Goal: Task Accomplishment & Management: Manage account settings

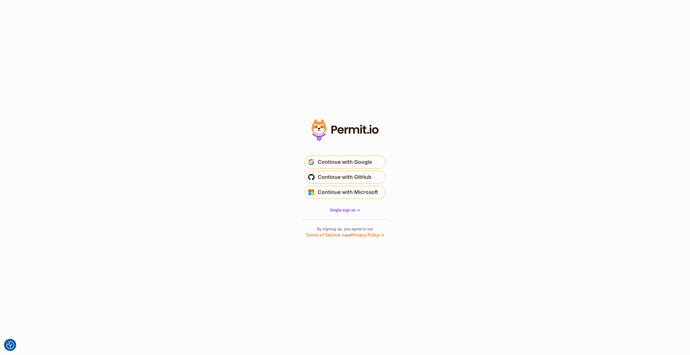
click at [108, 175] on section "Or" at bounding box center [345, 177] width 690 height 355
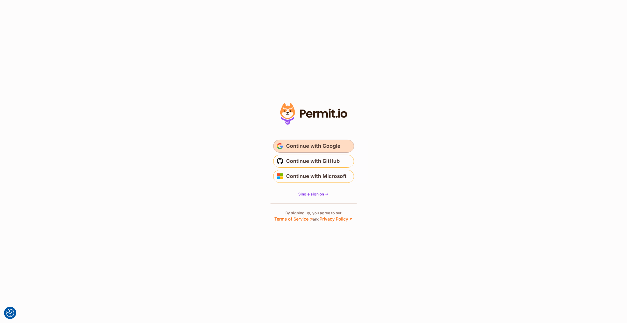
click at [325, 148] on span "Continue with Google" at bounding box center [313, 146] width 54 height 9
click at [314, 146] on span "Continue with Google" at bounding box center [313, 146] width 54 height 9
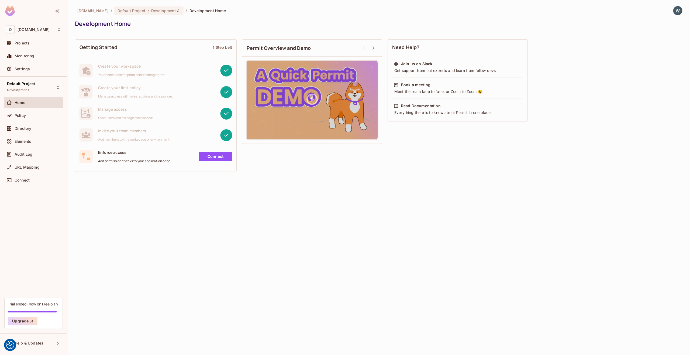
click at [574, 23] on div "Development Home" at bounding box center [377, 24] width 605 height 8
click at [354, 216] on div "[DOMAIN_NAME] / Default Project : Development / Development Home Development Ho…" at bounding box center [378, 177] width 622 height 355
click at [39, 128] on div "Directory" at bounding box center [38, 128] width 47 height 4
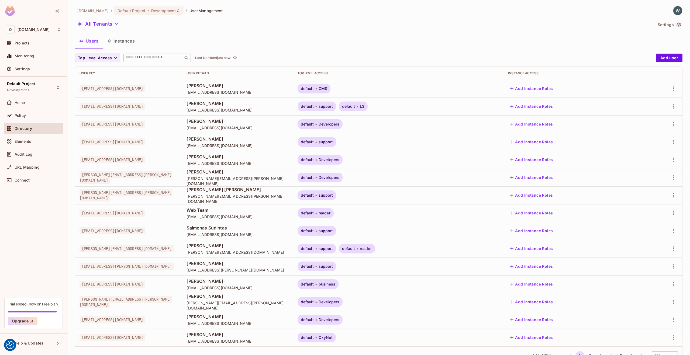
click at [154, 57] on input "text" at bounding box center [153, 57] width 57 height 5
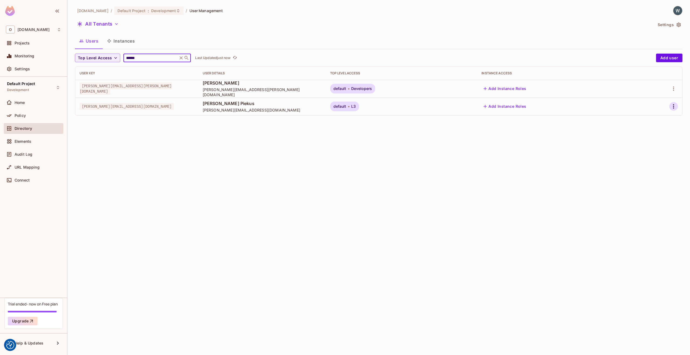
type input "******"
click at [675, 106] on icon "button" at bounding box center [673, 106] width 6 height 6
click at [643, 121] on div "Edit" at bounding box center [642, 118] width 7 height 5
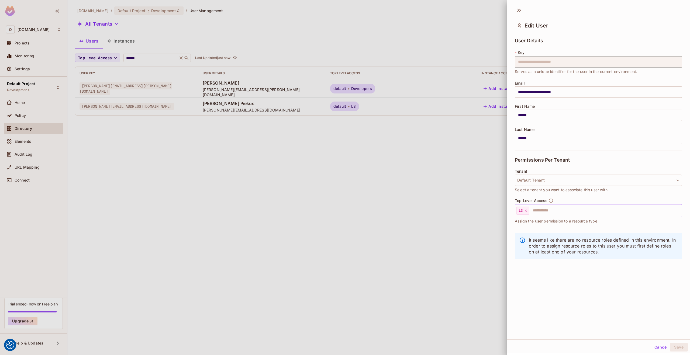
click at [527, 212] on icon at bounding box center [526, 211] width 4 height 4
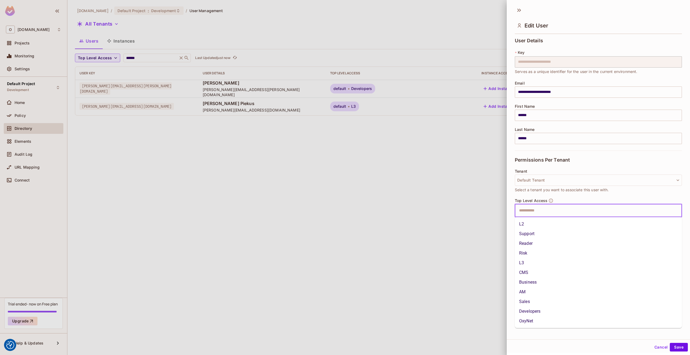
click at [527, 212] on input "text" at bounding box center [593, 210] width 155 height 11
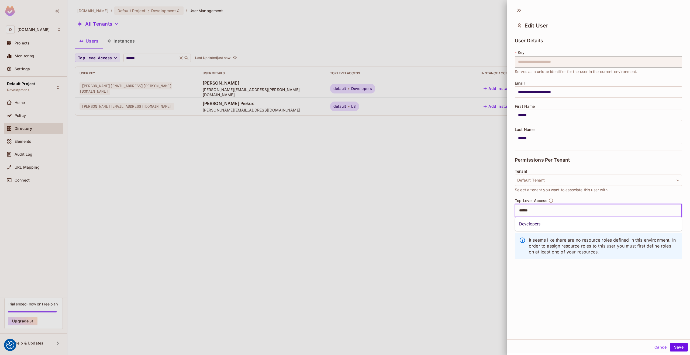
type input "*******"
click at [540, 226] on li "Developers" at bounding box center [598, 224] width 167 height 10
click at [681, 348] on button "Save" at bounding box center [679, 347] width 18 height 9
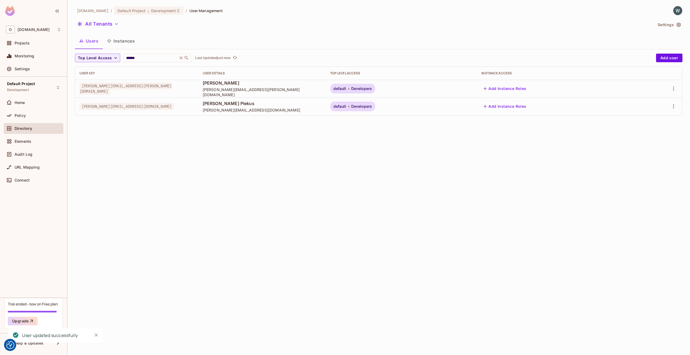
click at [439, 261] on div "[DOMAIN_NAME] / Default Project : Development / User Management All Tenants Set…" at bounding box center [378, 177] width 622 height 355
click at [151, 11] on span "Development" at bounding box center [163, 10] width 25 height 5
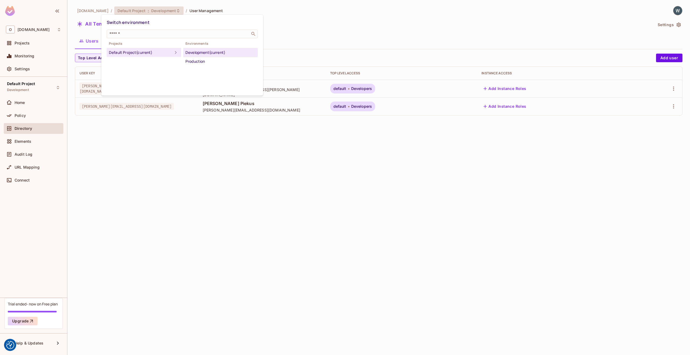
click at [290, 38] on div at bounding box center [345, 177] width 690 height 355
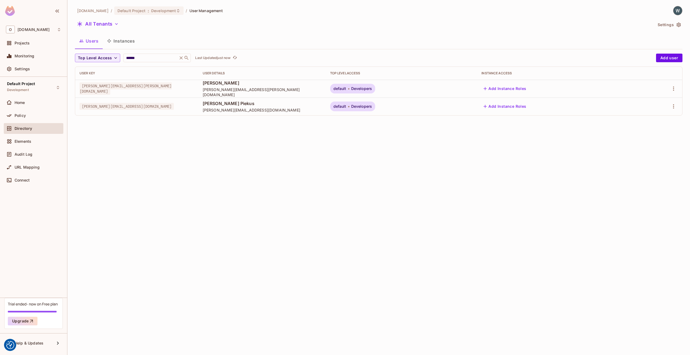
click at [193, 210] on div "[DOMAIN_NAME] / Default Project : Development / User Management All Tenants Set…" at bounding box center [378, 177] width 622 height 355
click at [31, 117] on div "Policy" at bounding box center [38, 115] width 47 height 4
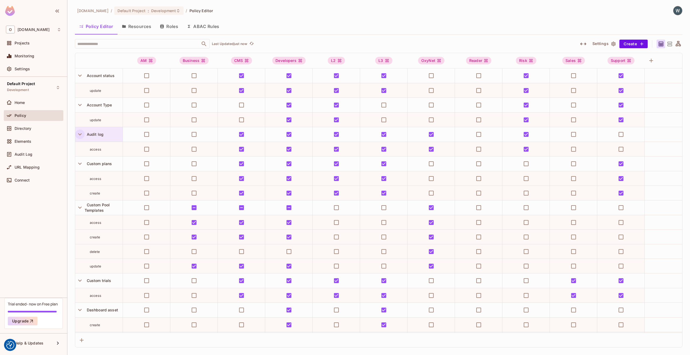
click at [80, 134] on icon "button" at bounding box center [79, 134] width 7 height 7
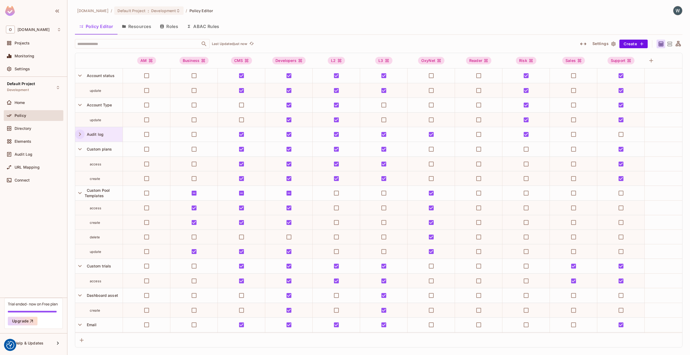
click at [80, 134] on icon "button" at bounding box center [79, 134] width 7 height 7
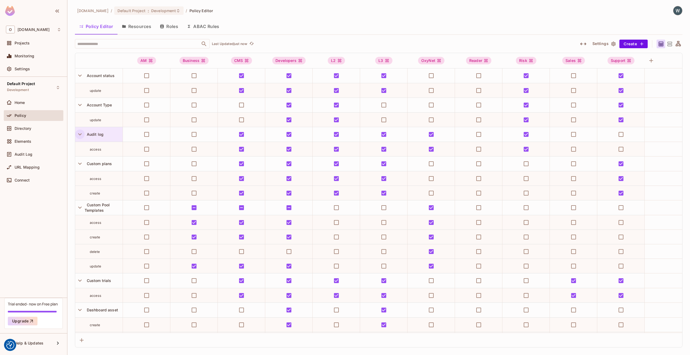
click at [552, 29] on div "Policy Editor Resources Roles ABAC Rules" at bounding box center [378, 26] width 607 height 13
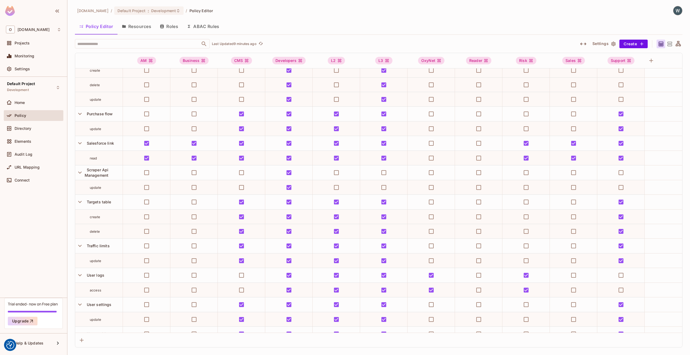
scroll to position [460, 0]
click at [104, 117] on div "Purchase flow" at bounding box center [98, 114] width 47 height 15
click at [106, 160] on div "Edit Resource" at bounding box center [102, 161] width 25 height 5
click at [104, 114] on span "Purchase flow" at bounding box center [99, 114] width 28 height 5
click at [106, 163] on div "Edit Resource" at bounding box center [102, 161] width 25 height 5
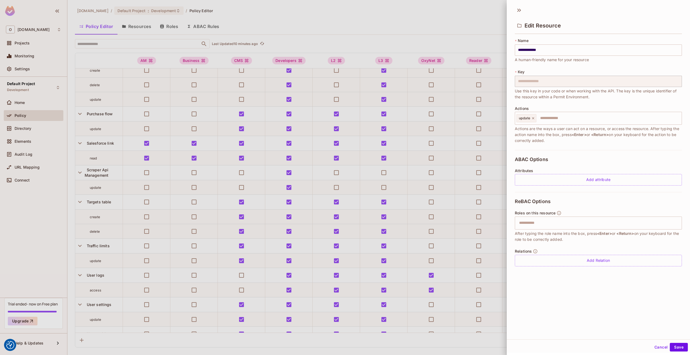
click at [511, 82] on div "**********" at bounding box center [598, 154] width 183 height 237
click at [512, 81] on div "**********" at bounding box center [598, 154] width 183 height 237
click at [514, 81] on div "**********" at bounding box center [598, 154] width 183 height 237
click at [659, 347] on button "Cancel" at bounding box center [661, 347] width 18 height 9
